Goal: Communication & Community: Answer question/provide support

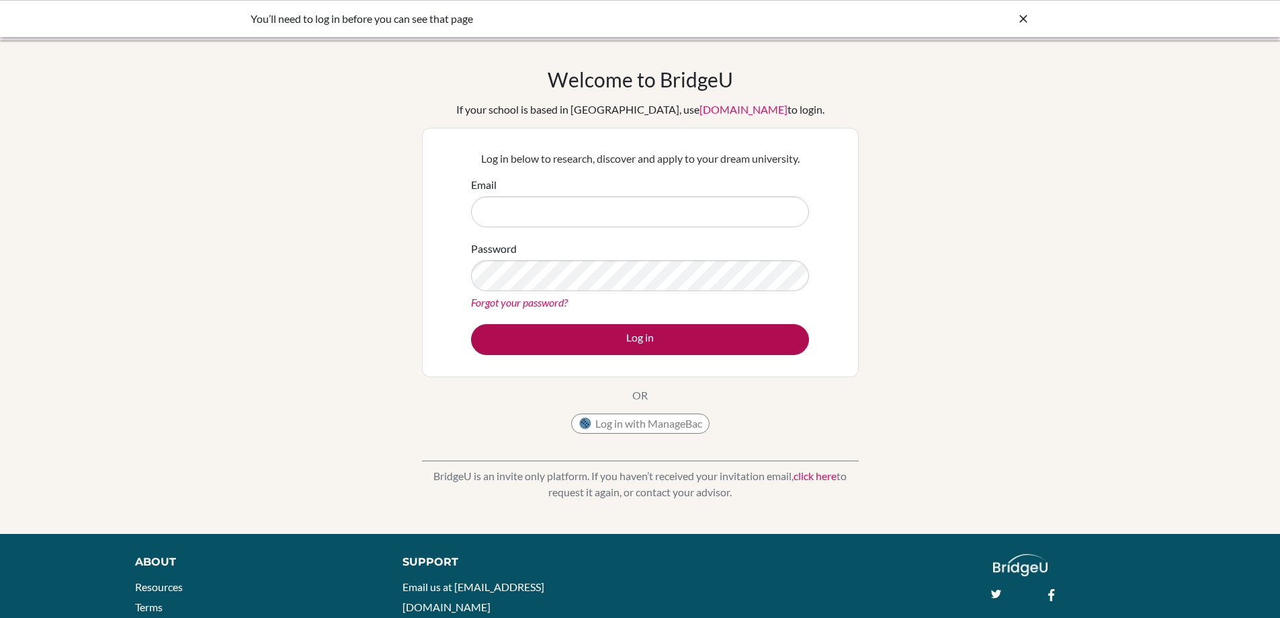
type input "[EMAIL_ADDRESS][DOMAIN_NAME]"
click at [672, 340] on button "Log in" at bounding box center [640, 339] width 338 height 31
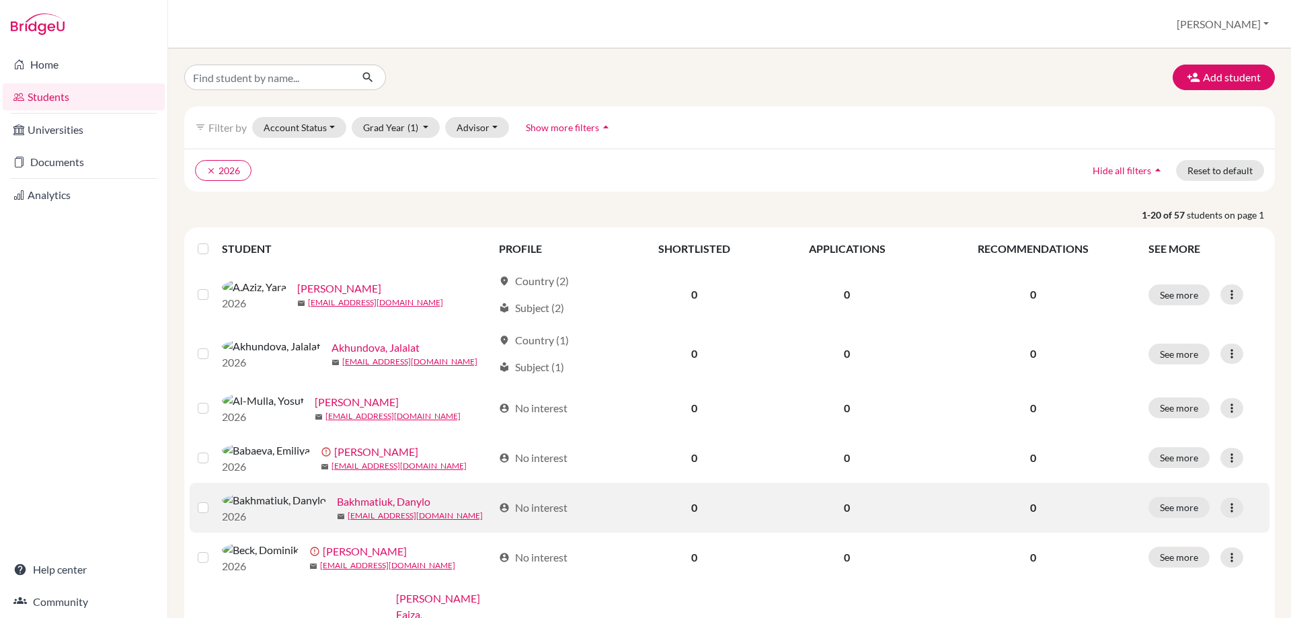
click at [342, 510] on link "Bakhmatiuk, Danylo" at bounding box center [383, 501] width 93 height 16
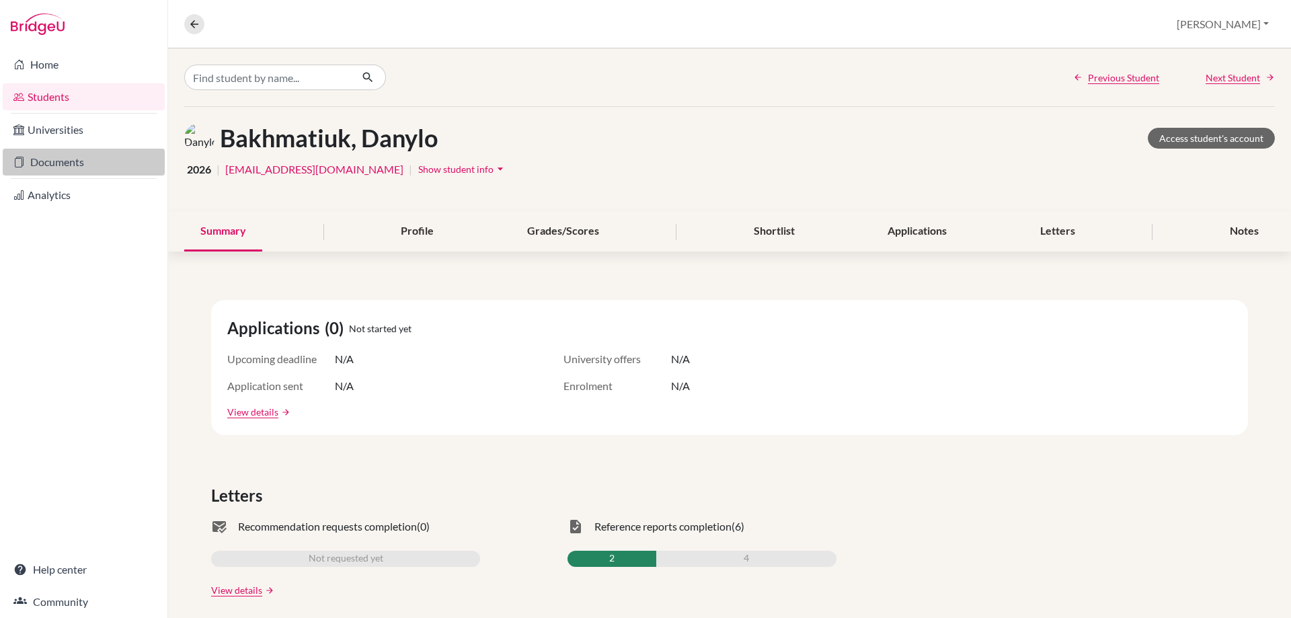
click at [81, 157] on link "Documents" at bounding box center [84, 162] width 162 height 27
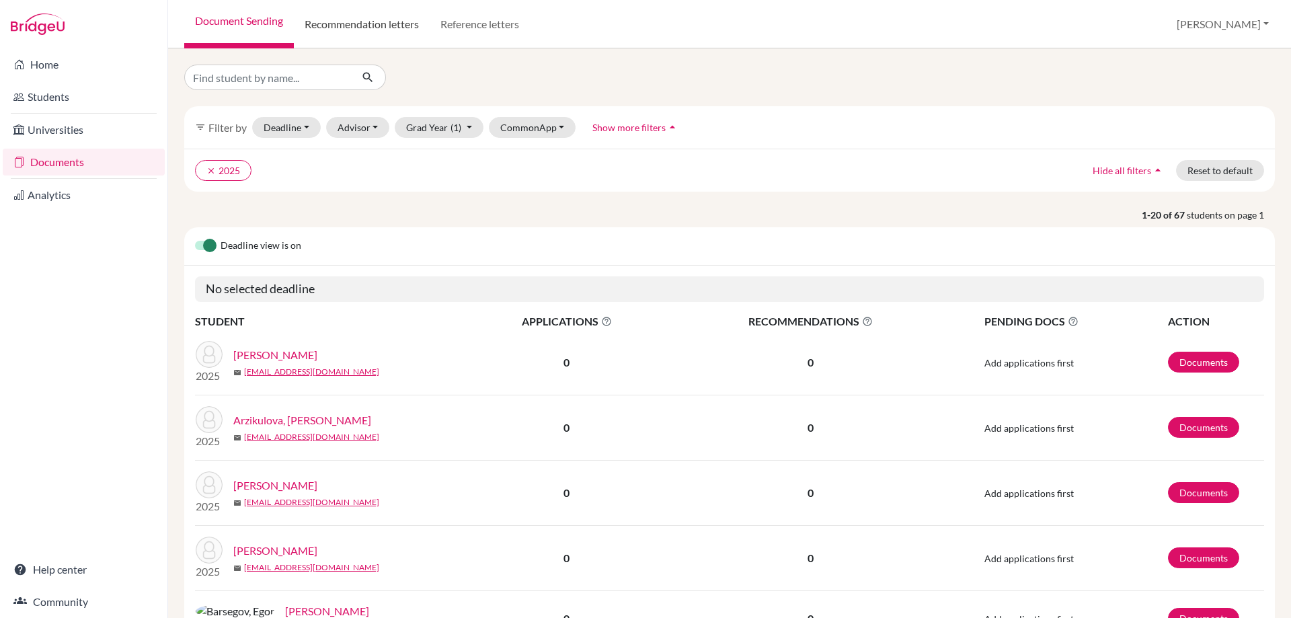
click at [415, 29] on link "Recommendation letters" at bounding box center [362, 24] width 136 height 48
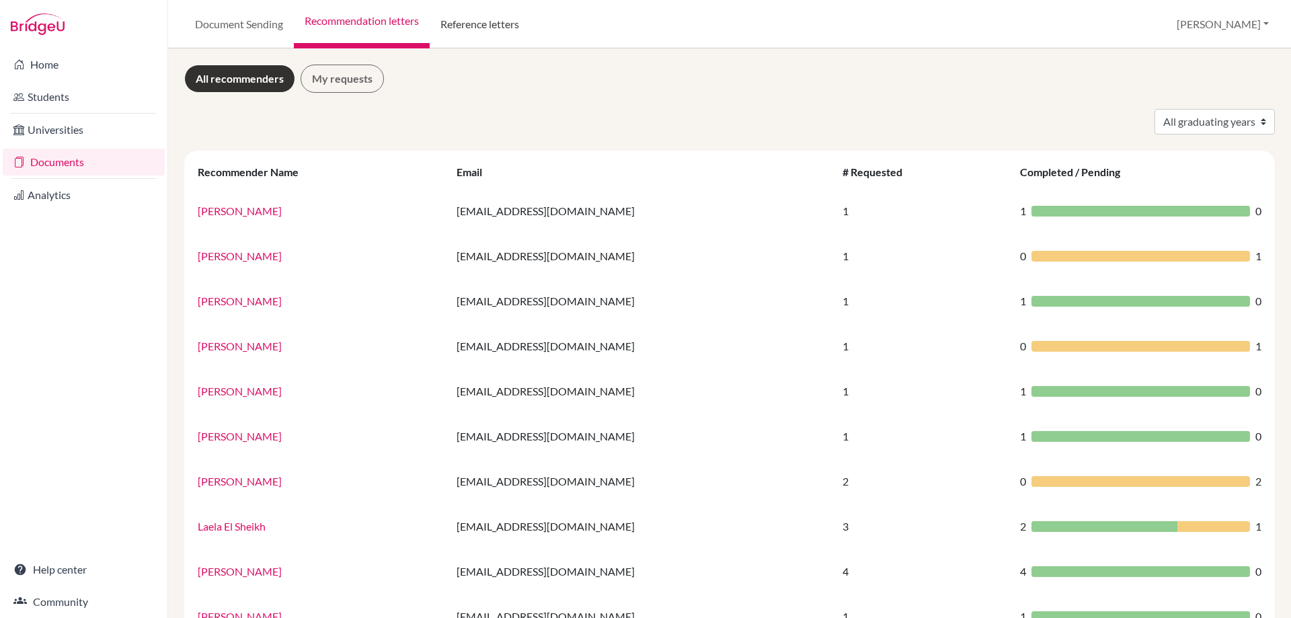
click at [519, 20] on link "Reference letters" at bounding box center [480, 24] width 100 height 48
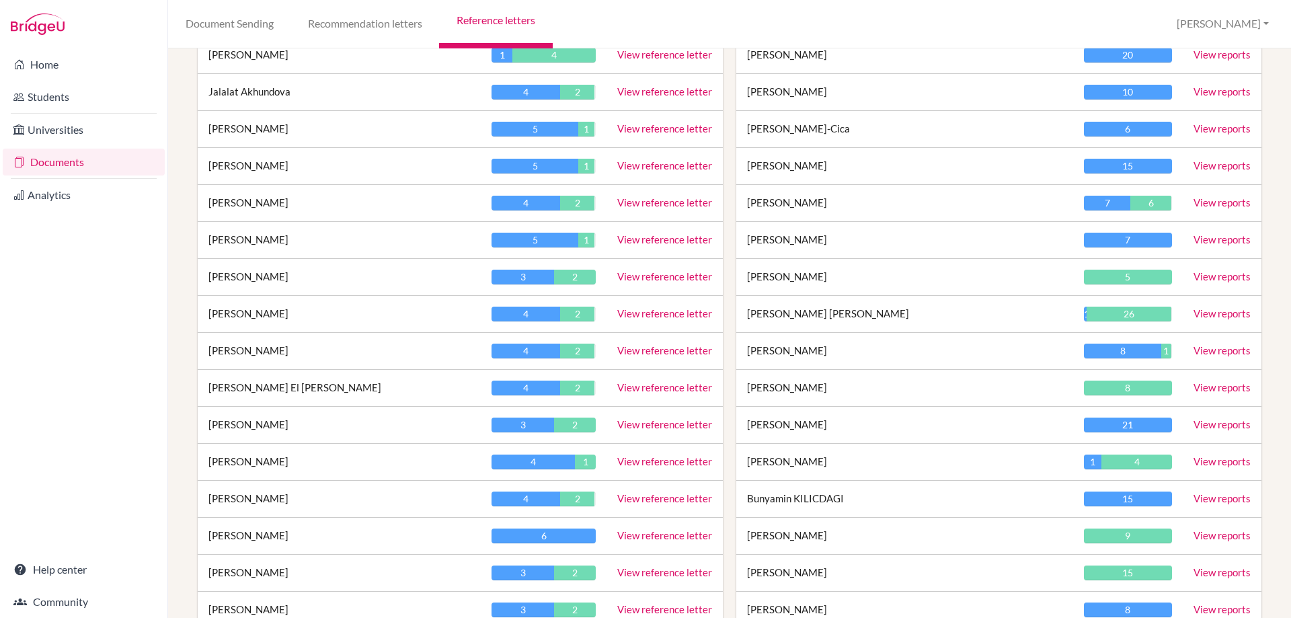
scroll to position [269, 0]
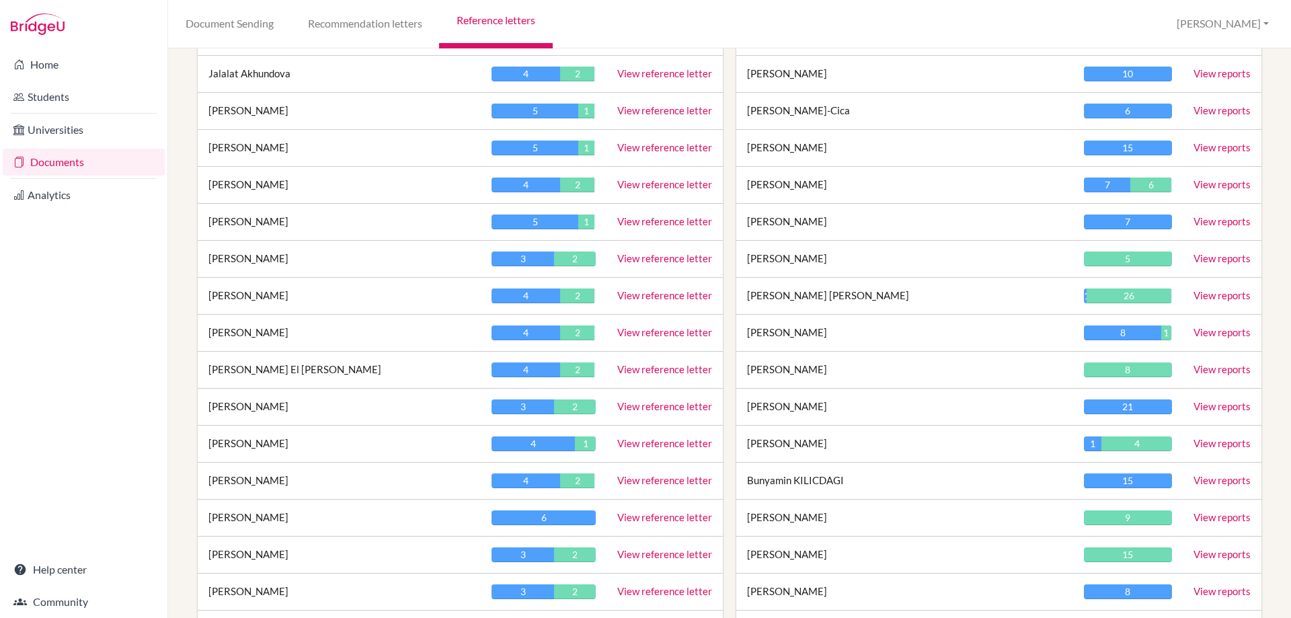
click at [649, 181] on link "View reference letter" at bounding box center [664, 184] width 95 height 12
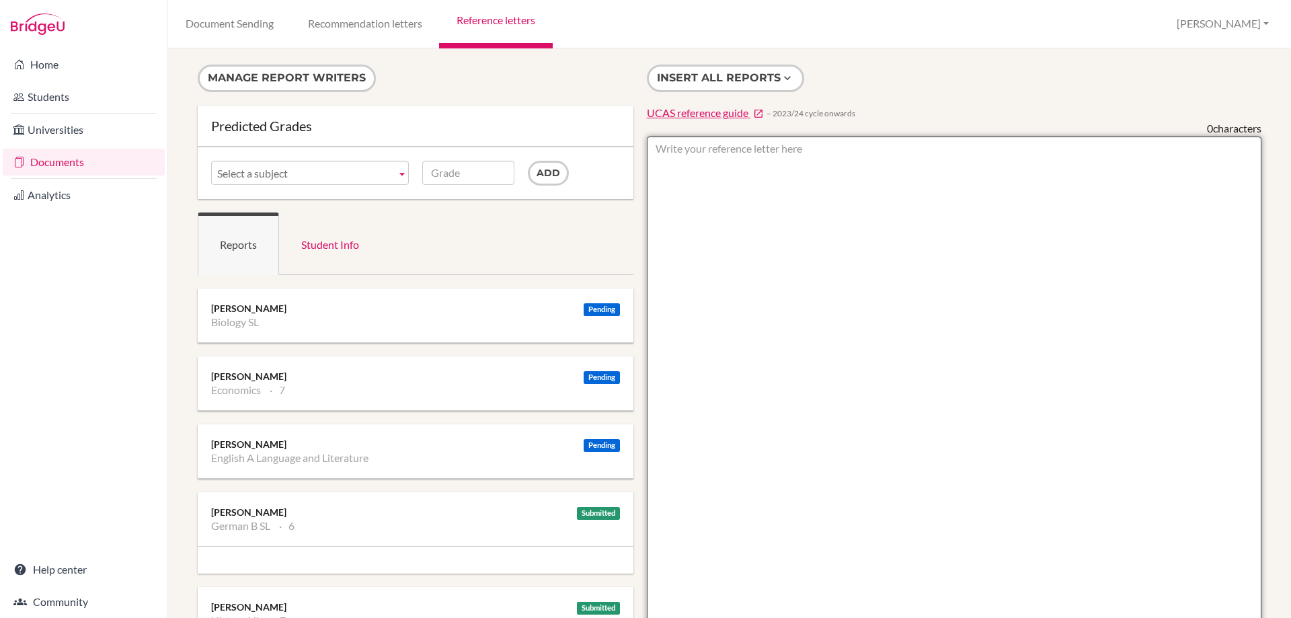
click at [676, 158] on textarea at bounding box center [954, 524] width 615 height 777
paste textarea "I have known [PERSON_NAME] since [DATE] in my role as his IB Economics HL teach…"
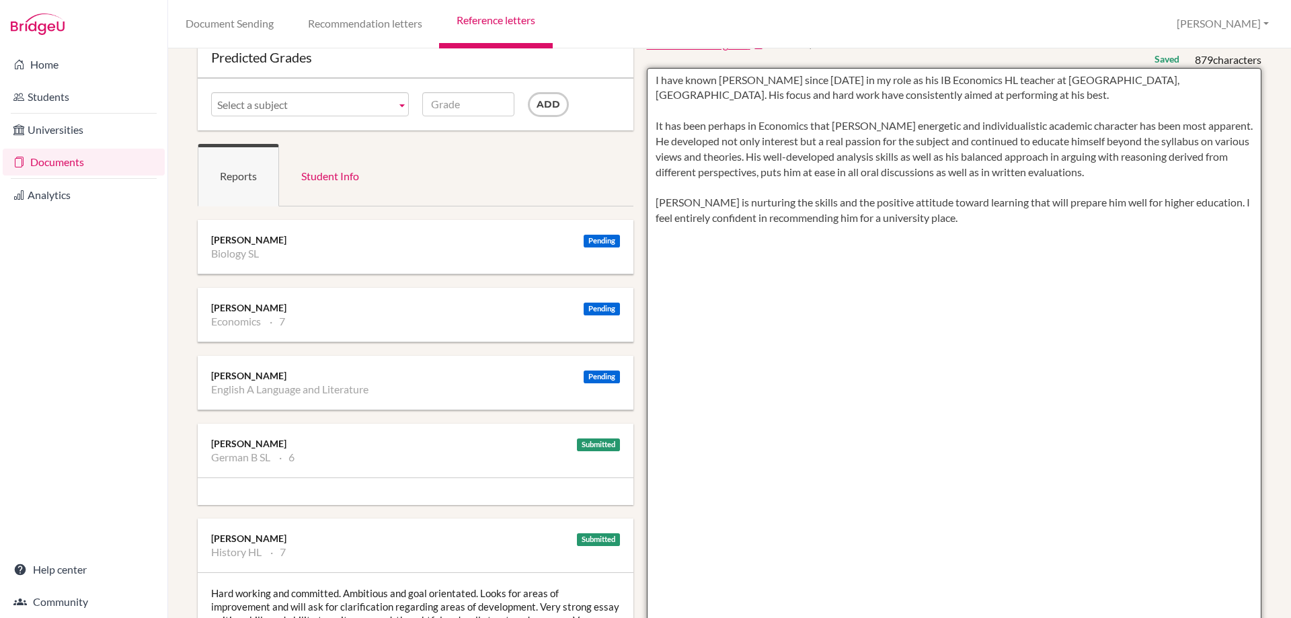
scroll to position [67, 0]
click at [725, 268] on textarea "I have known [PERSON_NAME] since [DATE] in my role as his IB Economics HL teach…" at bounding box center [954, 457] width 615 height 777
click at [971, 223] on textarea "I have known [PERSON_NAME] since [DATE] in my role as his IB Economics HL teach…" at bounding box center [954, 457] width 615 height 777
click at [678, 250] on textarea "I have known [PERSON_NAME] since [DATE] in my role as his IB Economics HL teach…" at bounding box center [954, 457] width 615 height 777
click at [741, 245] on textarea "I have known [PERSON_NAME] since [DATE] in my role as his IB Economics HL teach…" at bounding box center [954, 457] width 615 height 777
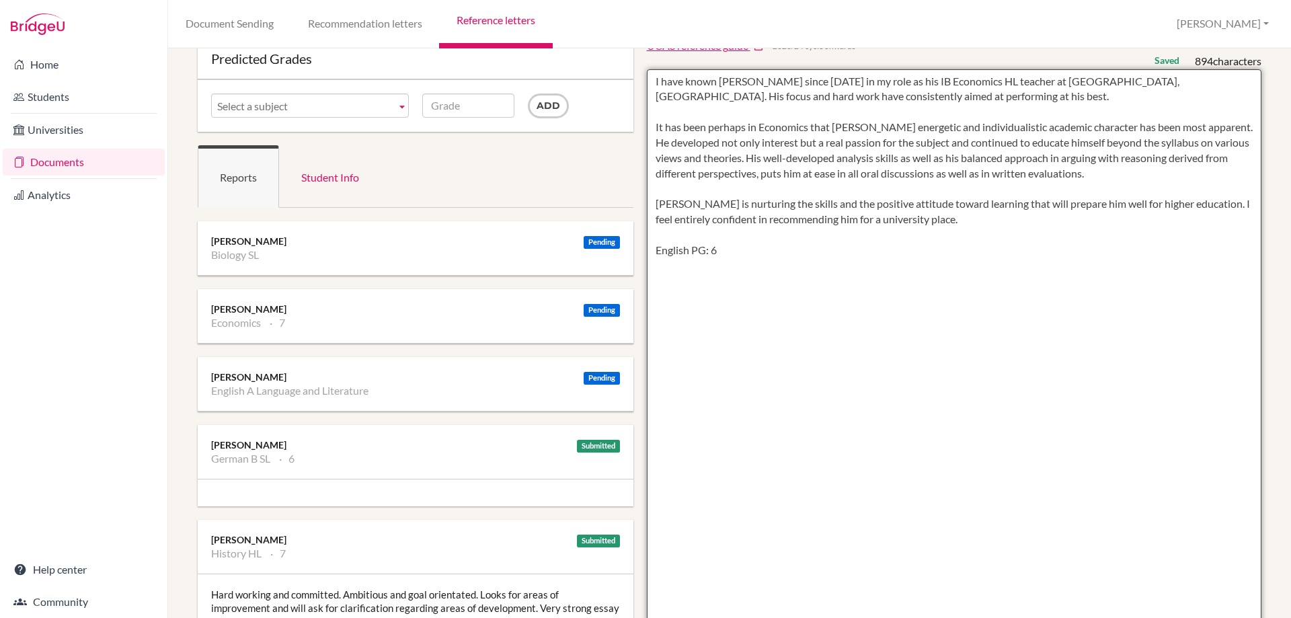
click at [726, 251] on textarea "I have known [PERSON_NAME] since [DATE] in my role as his IB Economics HL teach…" at bounding box center [954, 457] width 615 height 777
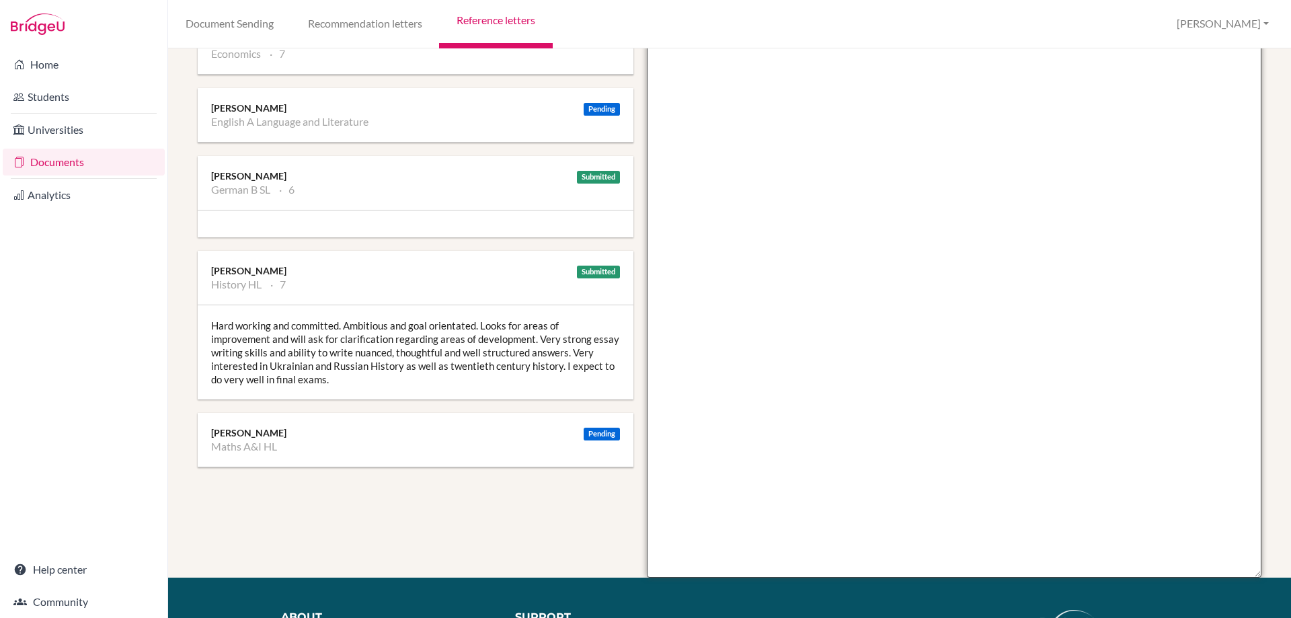
scroll to position [134, 0]
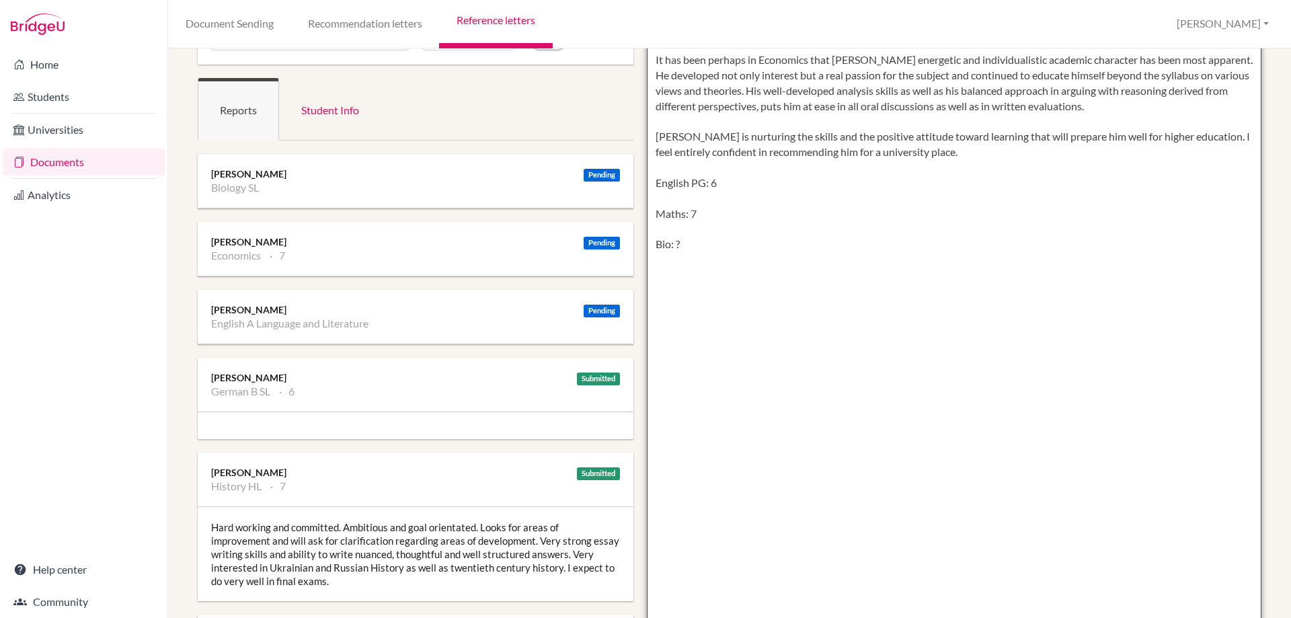
type textarea "I have known [PERSON_NAME] since [DATE] in my role as his IB Economics HL teach…"
